Goal: Browse casually

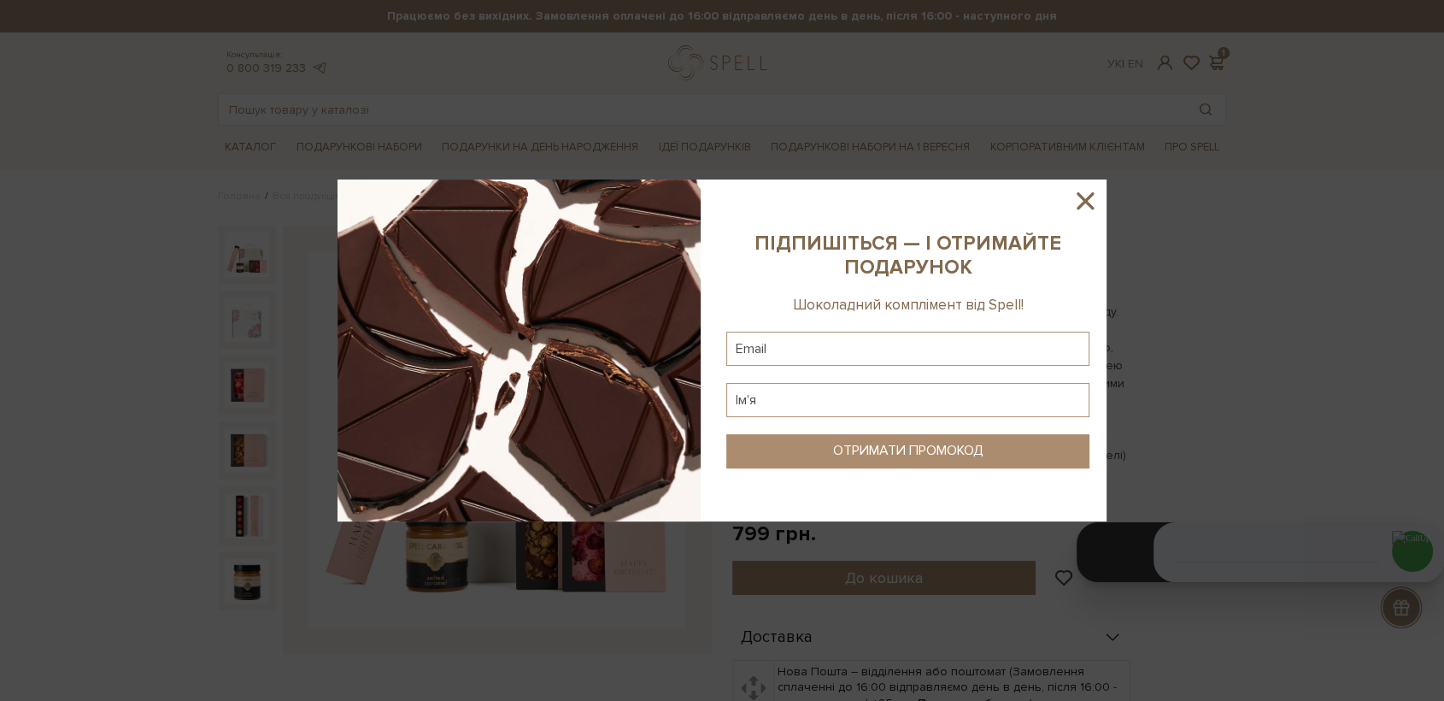
click at [1087, 196] on icon at bounding box center [1085, 200] width 29 height 29
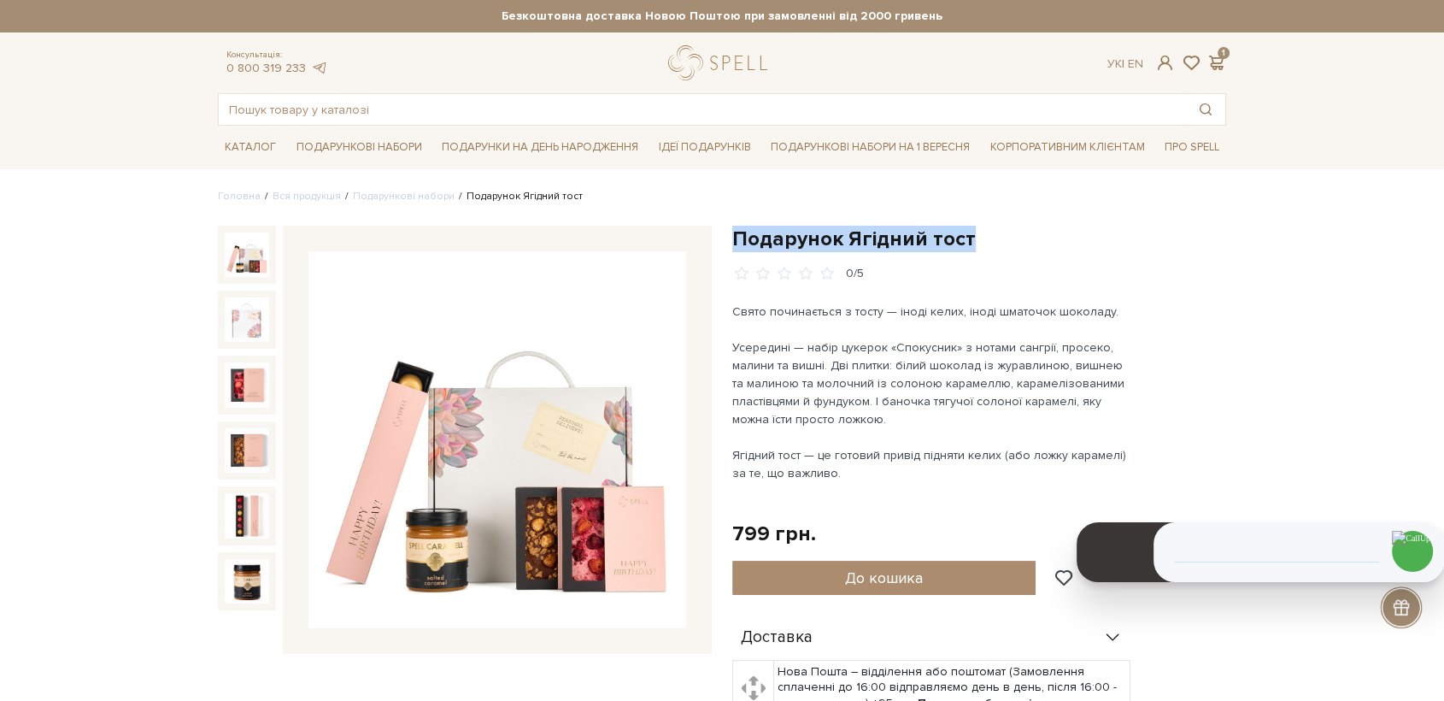
drag, startPoint x: 979, startPoint y: 244, endPoint x: 736, endPoint y: 241, distance: 243.5
click at [736, 241] on h1 "Подарунок Ягідний тост" at bounding box center [979, 239] width 494 height 26
copy h1 "Подарунок Ягідний тост"
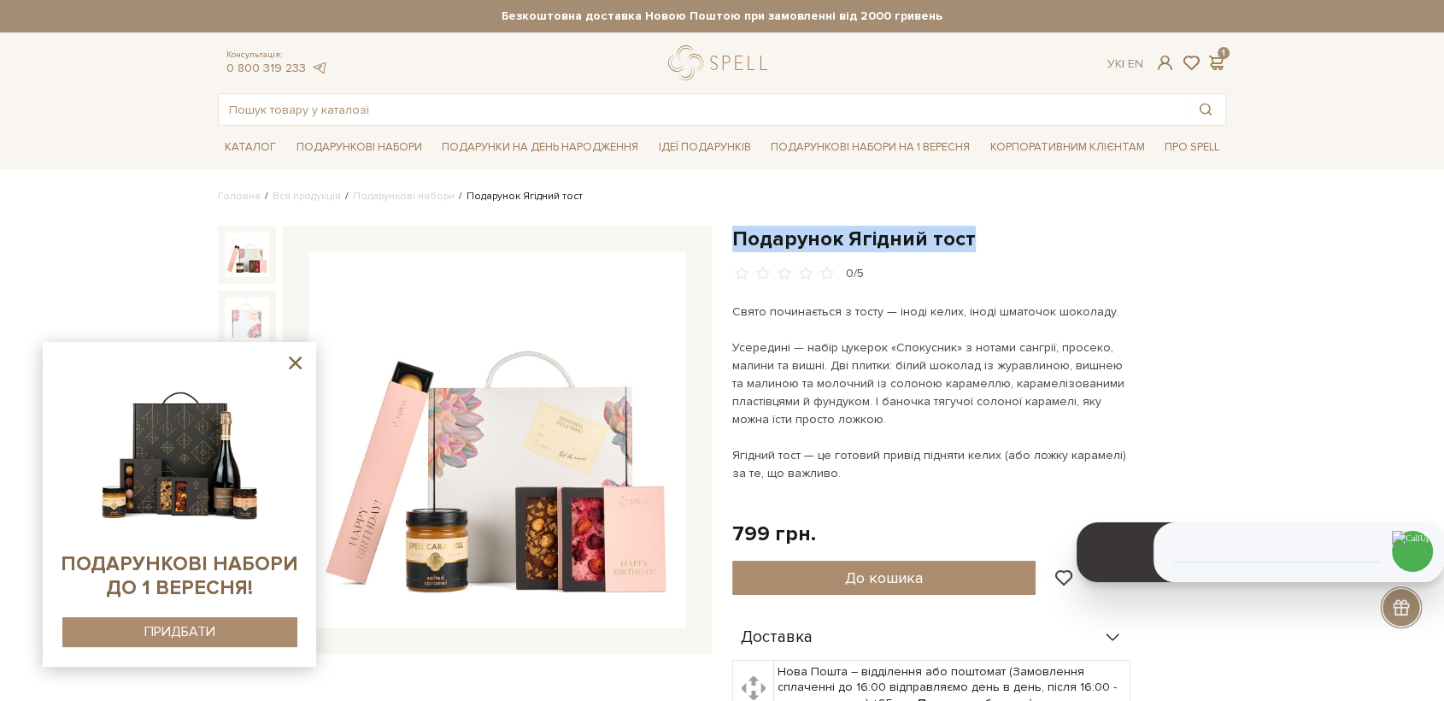
click at [508, 443] on img at bounding box center [497, 440] width 378 height 378
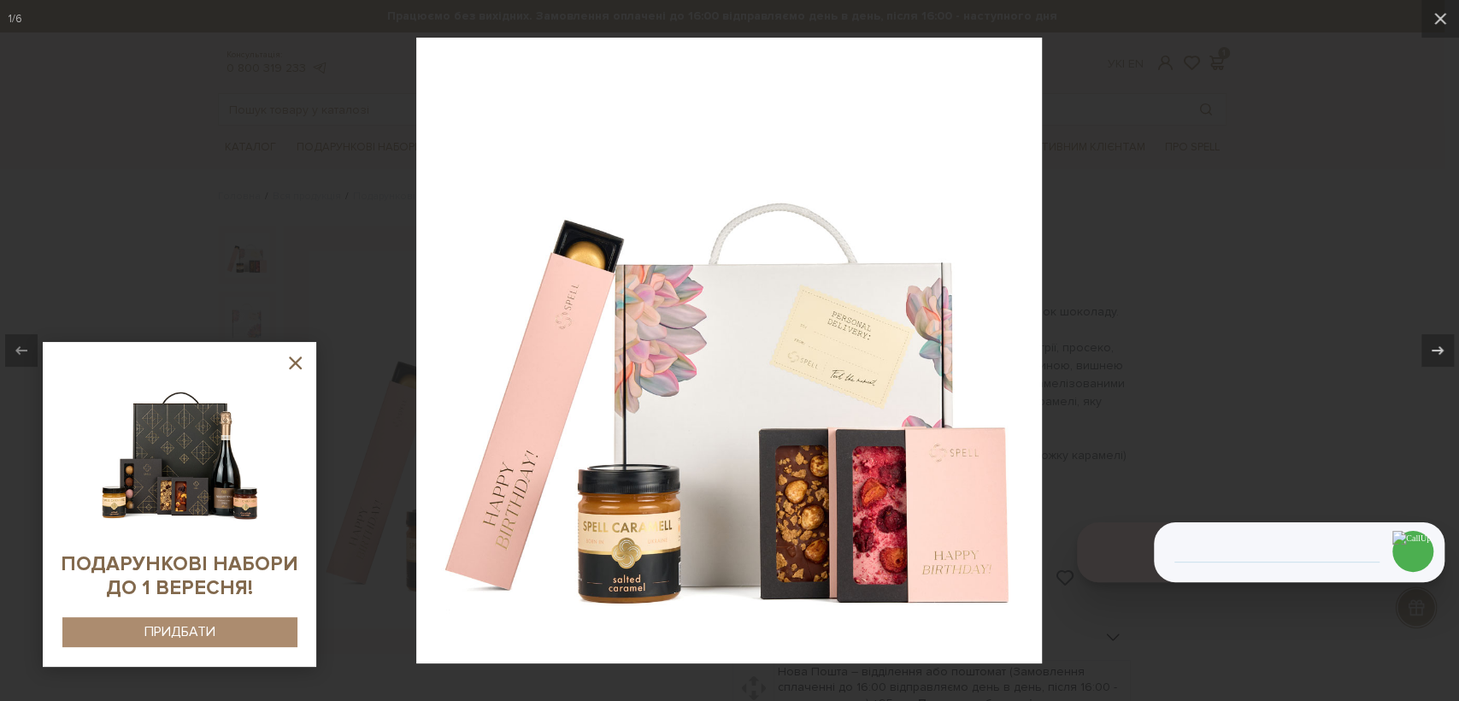
drag, startPoint x: 285, startPoint y: 367, endPoint x: 313, endPoint y: 341, distance: 38.1
click at [287, 364] on icon at bounding box center [295, 362] width 21 height 21
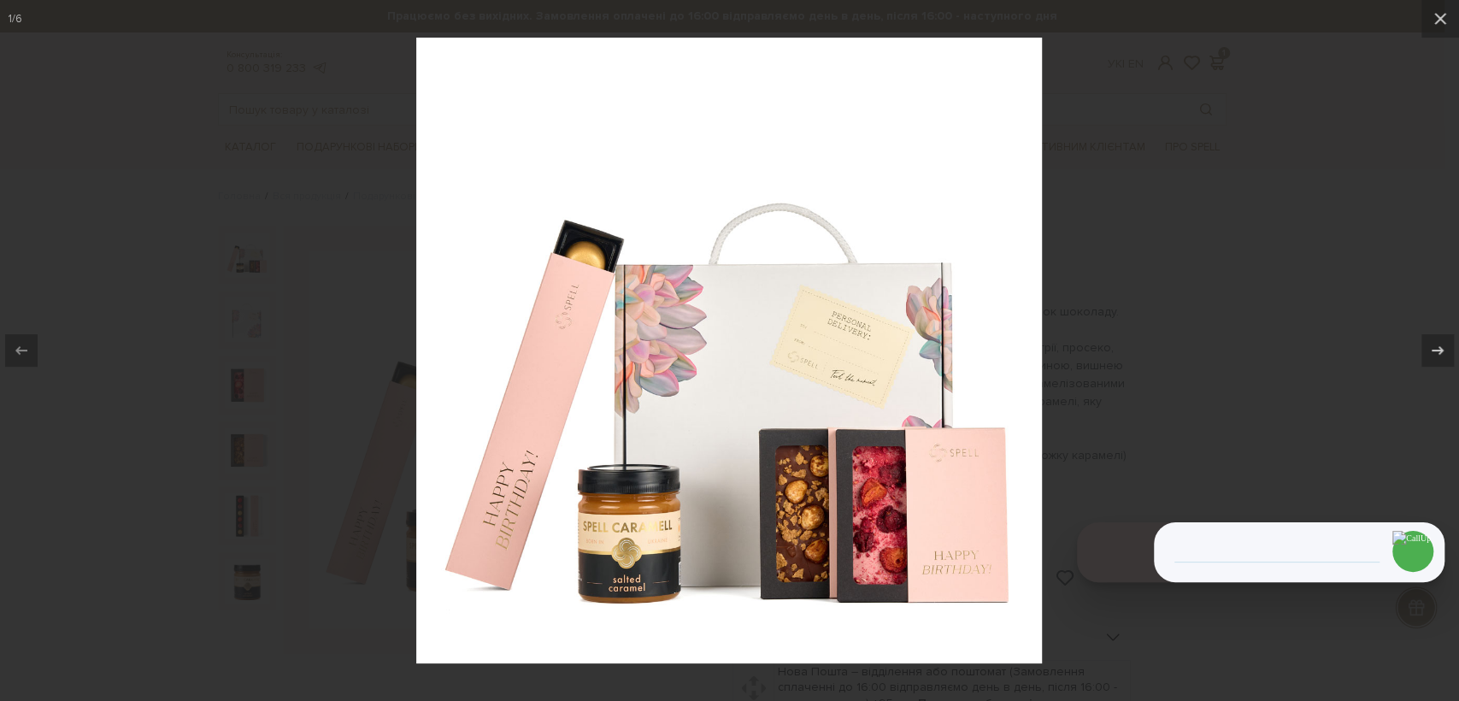
click at [38, 50] on div at bounding box center [729, 350] width 1459 height 701
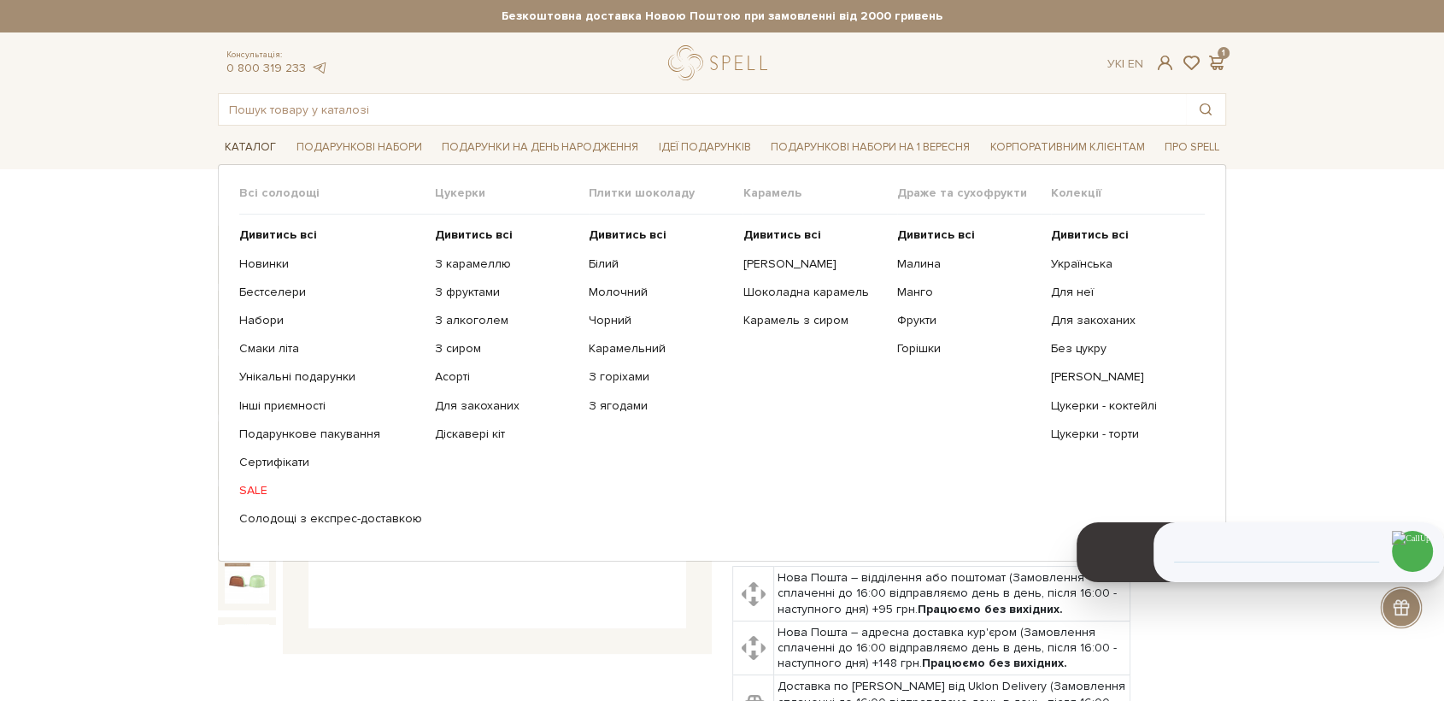
click at [250, 152] on link "Каталог" at bounding box center [250, 147] width 65 height 26
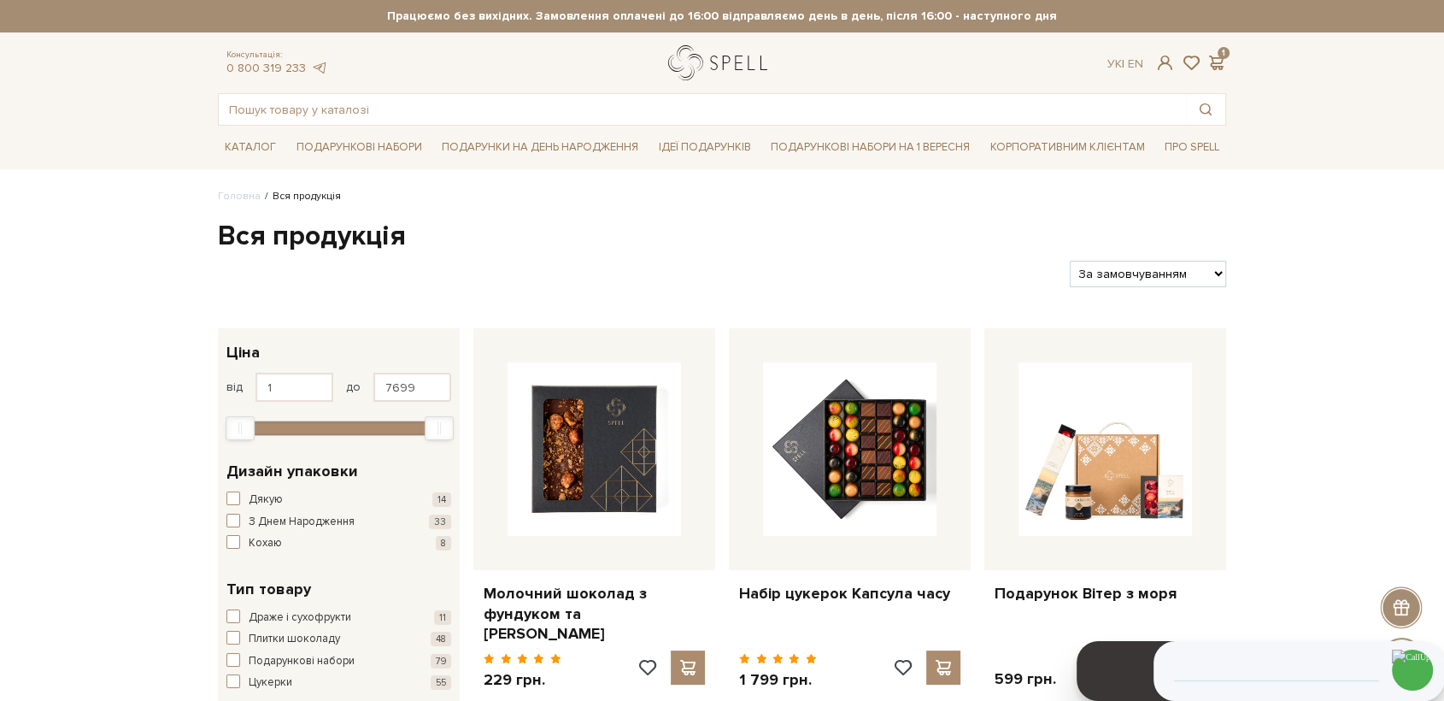
click at [742, 62] on link "logo" at bounding box center [721, 62] width 107 height 35
